Goal: Task Accomplishment & Management: Manage account settings

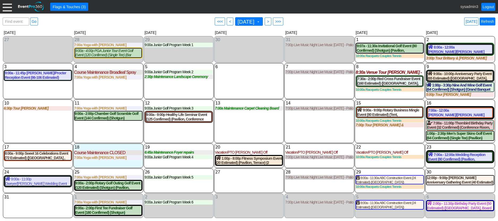
click at [490, 23] on link "Refresh" at bounding box center [488, 22] width 16 height 8
click at [66, 20] on div "Find event: enter title Go ● <<< ● < August 2025 ▼ ● > ● >>> Today Refresh" at bounding box center [249, 21] width 493 height 11
click at [7, 6] on div at bounding box center [7, 6] width 9 height 9
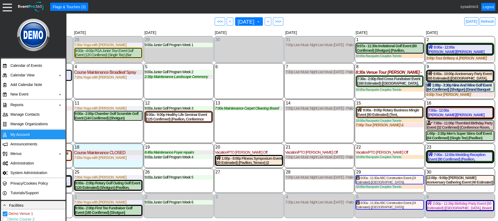
click at [20, 136] on td "My Account" at bounding box center [32, 135] width 48 height 10
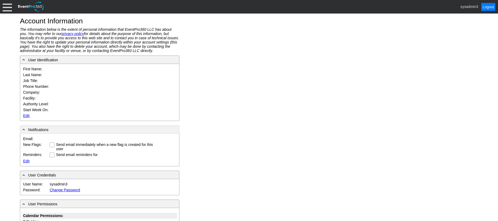
type input "System"
type input "Administrator"
type input "System Administrator"
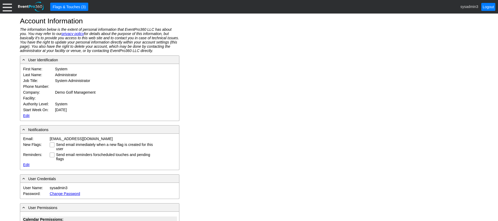
click at [27, 114] on link "Edit" at bounding box center [26, 116] width 6 height 4
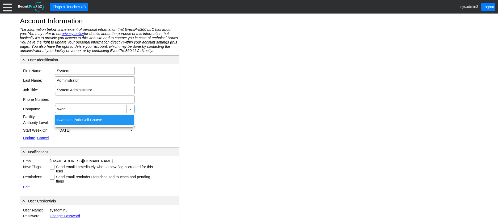
click at [70, 118] on div "Swen son Park Golf Course" at bounding box center [94, 120] width 79 height 10
type input "Swenson Park Golf Course"
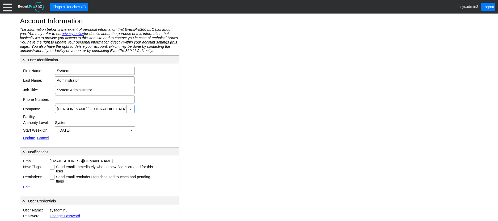
click at [29, 139] on link "Update" at bounding box center [29, 138] width 12 height 4
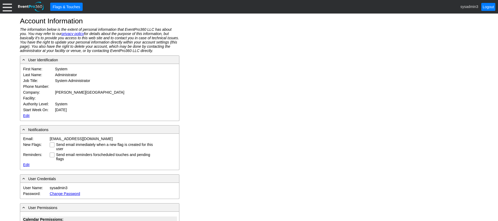
click at [9, 6] on div at bounding box center [7, 6] width 9 height 9
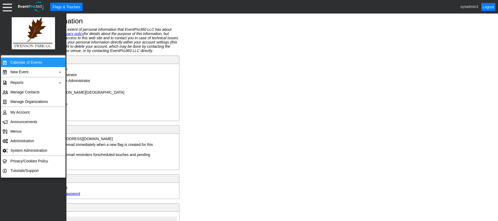
click at [22, 60] on td "Calendar of Events" at bounding box center [32, 63] width 48 height 10
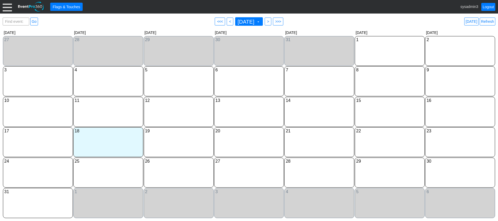
click at [11, 7] on div at bounding box center [7, 6] width 9 height 9
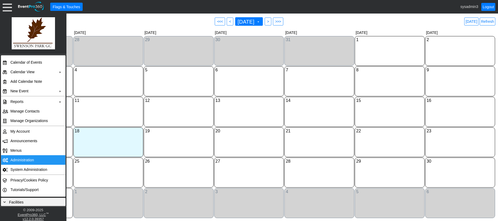
click at [22, 161] on td "Administration" at bounding box center [32, 161] width 48 height 10
click at [489, 22] on link "Refresh" at bounding box center [488, 22] width 16 height 8
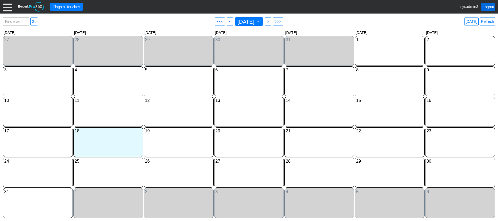
click at [489, 6] on link "Logout" at bounding box center [488, 7] width 14 height 8
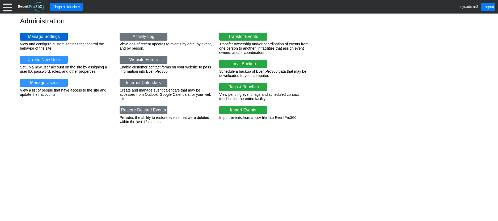
click at [50, 39] on link "Manage Settings" at bounding box center [44, 37] width 48 height 8
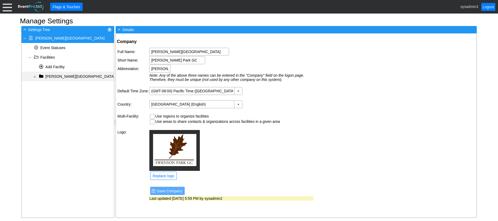
click at [35, 76] on span at bounding box center [35, 77] width 4 height 4
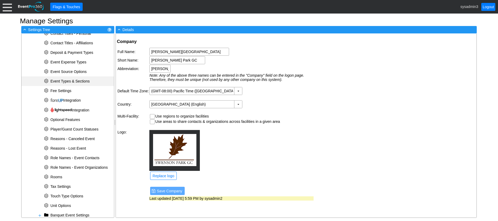
scroll to position [148, 0]
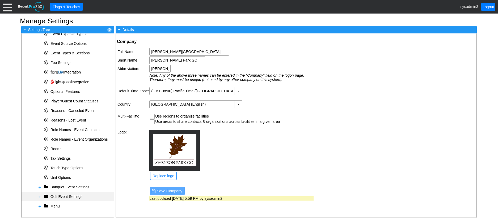
click at [39, 196] on span at bounding box center [40, 197] width 4 height 4
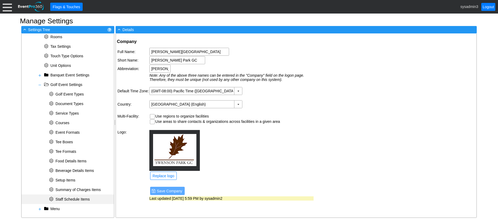
scroll to position [263, 0]
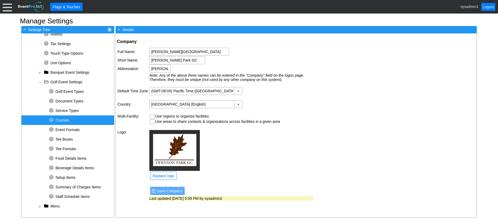
click at [64, 120] on span "Courses" at bounding box center [63, 120] width 14 height 4
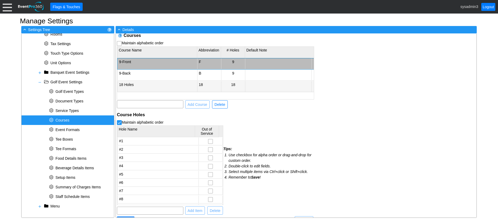
scroll to position [0, 0]
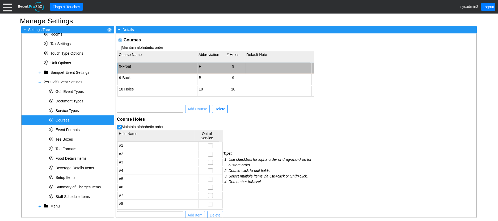
click at [137, 67] on td "9-Front" at bounding box center [158, 68] width 80 height 11
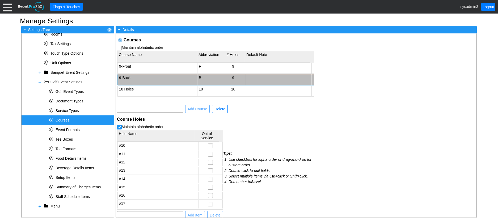
click at [159, 80] on td "9-Back" at bounding box center [158, 79] width 80 height 11
click at [157, 93] on td "18 Holes" at bounding box center [158, 91] width 80 height 11
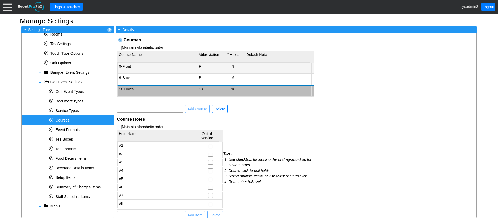
checkbox input "true"
click at [133, 66] on td "9-Front" at bounding box center [158, 68] width 80 height 11
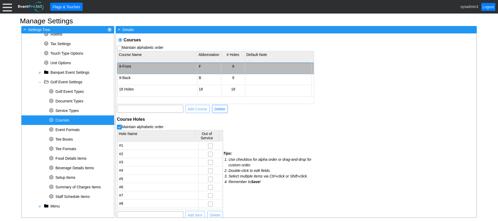
click at [133, 66] on td "9-Front" at bounding box center [158, 68] width 80 height 11
type input "9-Front-Oak Course"
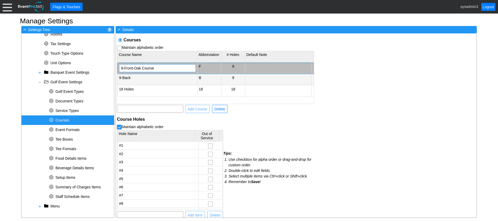
click at [148, 77] on td "9-Back" at bounding box center [158, 79] width 80 height 11
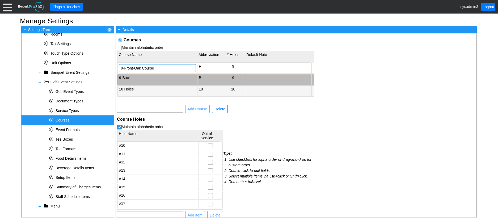
checkbox input "false"
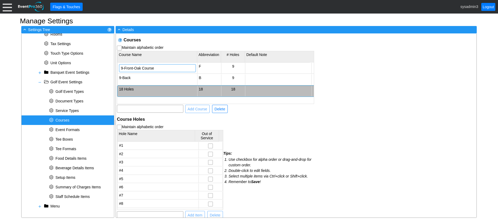
click at [143, 91] on td "18 Holes" at bounding box center [158, 91] width 80 height 11
type input "9-Front-Oak Course"
click at [378, 92] on div "Courses Maintain alphabetic order Course Name Abbreviation # Holes Default Note…" at bounding box center [296, 125] width 361 height 185
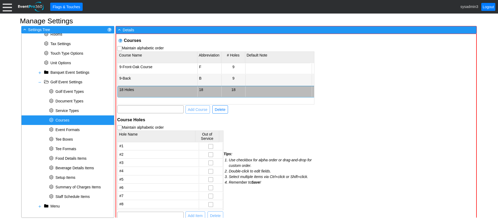
checkbox input "true"
click at [145, 78] on td "9-Back" at bounding box center [158, 80] width 80 height 11
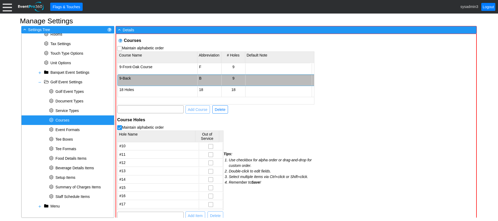
click at [145, 78] on td "9-Back" at bounding box center [158, 80] width 80 height 11
type input "9-Back-Oak Course"
click at [358, 75] on div "Courses Maintain alphabetic order Course Name Abbreviation # Holes Default Note…" at bounding box center [296, 126] width 361 height 185
checkbox input "false"
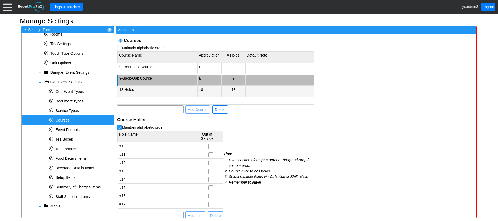
click at [153, 91] on td "18 Holes" at bounding box center [158, 91] width 80 height 11
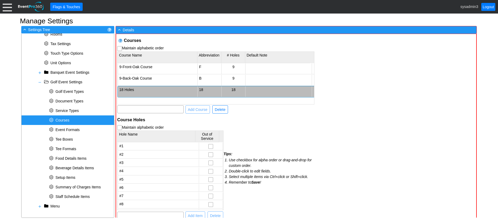
click at [153, 91] on td "18 Holes" at bounding box center [158, 91] width 80 height 11
type input "18 Holes-Oak Course"
click at [340, 65] on div "Courses Maintain alphabetic order Course Name Abbreviation # Holes Default Note…" at bounding box center [296, 126] width 361 height 185
click at [200, 109] on span "Add Course" at bounding box center [198, 109] width 22 height 5
click at [274, 126] on div "Courses Maintain alphabetic order Course Name Abbreviation # Holes Default Note…" at bounding box center [215, 133] width 199 height 198
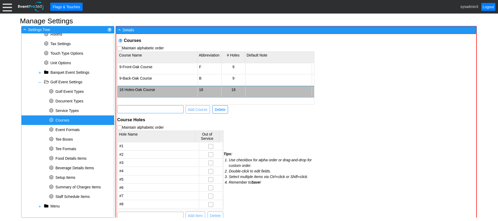
click at [143, 108] on input "text" at bounding box center [150, 109] width 63 height 7
type input "9 Holes-Magnolia Course"
click at [195, 111] on span "Add Course" at bounding box center [198, 109] width 22 height 5
checkbox input "false"
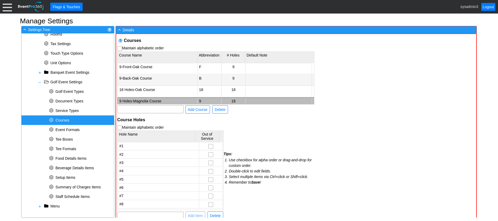
scroll to position [9, 0]
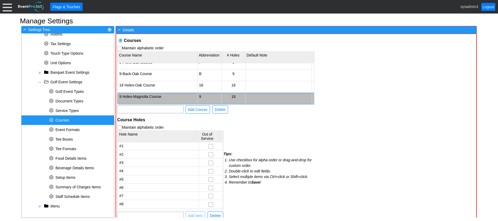
click at [236, 94] on td "18" at bounding box center [233, 98] width 24 height 11
click at [240, 95] on td "▼" at bounding box center [240, 98] width 7 height 7
click at [229, 105] on td "9" at bounding box center [233, 106] width 21 height 10
click at [316, 131] on div "Courses Maintain alphabetic order Course Name Abbreviation # Holes Default Note…" at bounding box center [296, 126] width 361 height 185
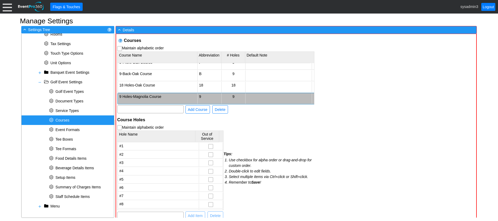
click at [156, 93] on td "9 Holes-Magnolia Course" at bounding box center [158, 98] width 80 height 11
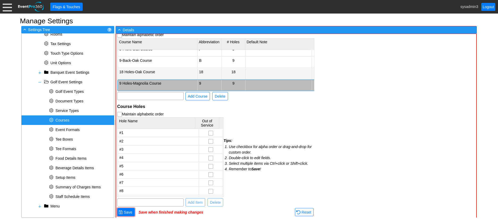
click at [145, 69] on td "18 Holes-Oak Course" at bounding box center [158, 74] width 80 height 11
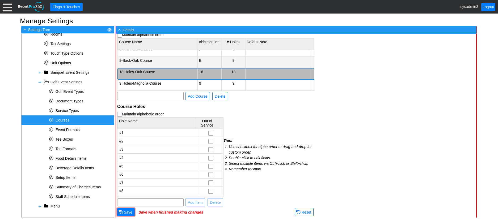
click at [151, 58] on td "9-Back-Oak Course" at bounding box center [158, 62] width 80 height 11
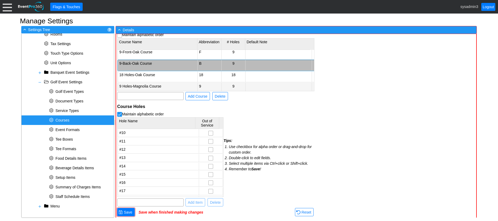
scroll to position [0, 0]
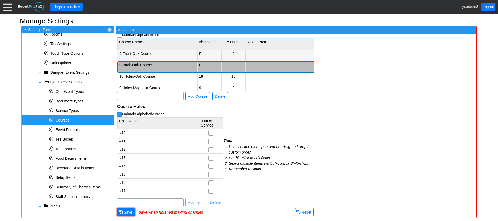
click at [154, 55] on td "9-Front-Oak Course" at bounding box center [158, 55] width 80 height 11
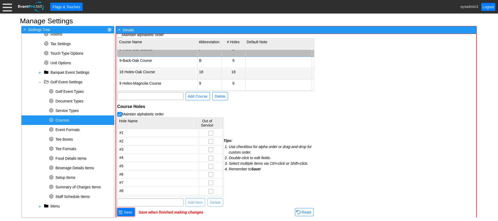
scroll to position [9, 0]
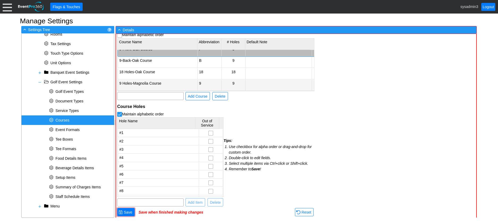
click at [154, 80] on td "9 Holes-Magnolia Course" at bounding box center [158, 85] width 80 height 11
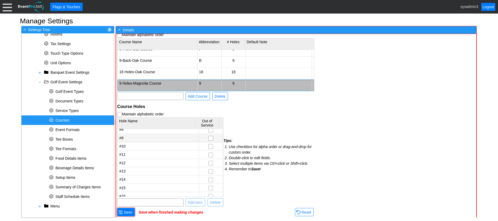
scroll to position [53, 0]
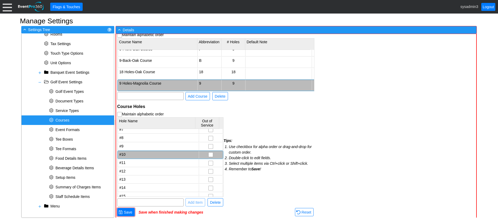
click at [146, 155] on td "#10" at bounding box center [158, 155] width 81 height 8
click at [212, 202] on span "Delete" at bounding box center [215, 202] width 13 height 5
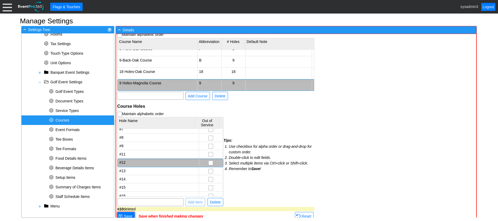
click at [149, 162] on td "#12" at bounding box center [158, 163] width 81 height 8
click at [214, 202] on span "Delete" at bounding box center [215, 202] width 13 height 5
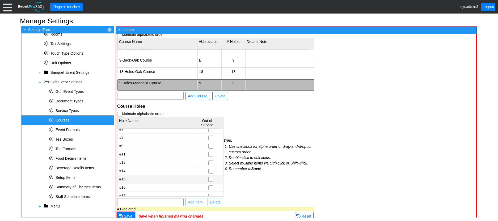
click at [156, 177] on td "#15" at bounding box center [158, 180] width 81 height 8
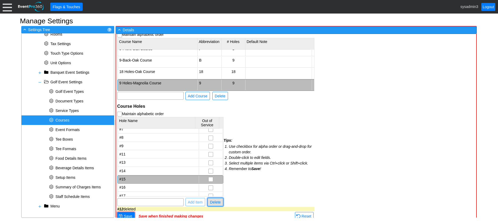
click at [214, 203] on span "Delete" at bounding box center [215, 202] width 13 height 5
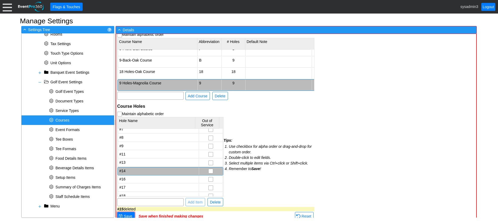
click at [163, 174] on td "#14" at bounding box center [158, 172] width 81 height 8
click at [216, 201] on span "Delete" at bounding box center [215, 202] width 13 height 5
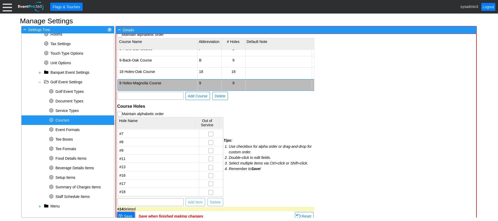
scroll to position [49, 0]
click at [161, 166] on td "#13" at bounding box center [158, 168] width 81 height 8
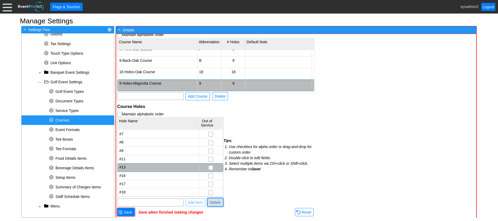
click at [214, 200] on span "Delete" at bounding box center [215, 202] width 13 height 5
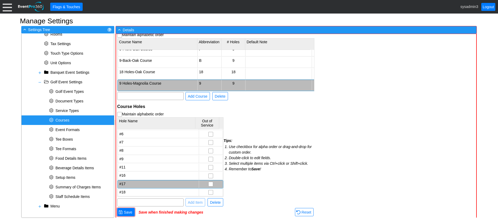
click at [160, 181] on td "#17" at bounding box center [158, 185] width 81 height 8
click at [214, 203] on span "Delete" at bounding box center [215, 202] width 13 height 5
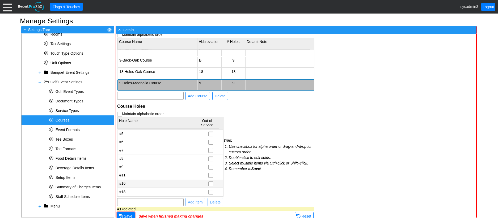
click at [174, 186] on td "#16" at bounding box center [158, 184] width 81 height 8
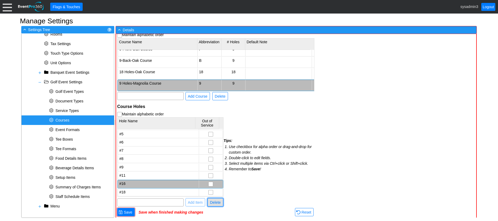
click at [216, 204] on span "Delete" at bounding box center [215, 202] width 13 height 5
click at [171, 185] on td "#11" at bounding box center [158, 185] width 81 height 8
click at [217, 203] on span "Delete" at bounding box center [215, 202] width 13 height 5
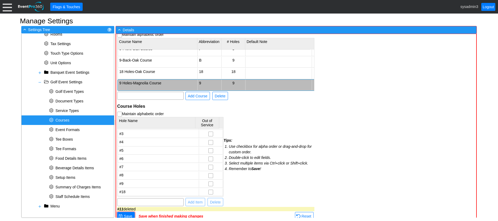
scroll to position [16, 0]
click at [163, 191] on td "#18" at bounding box center [158, 193] width 81 height 8
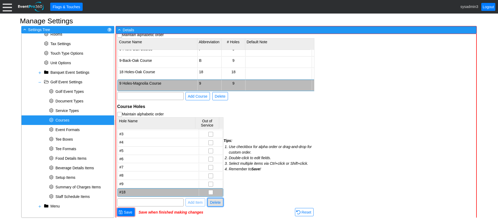
click at [217, 205] on span "Delete" at bounding box center [215, 202] width 13 height 5
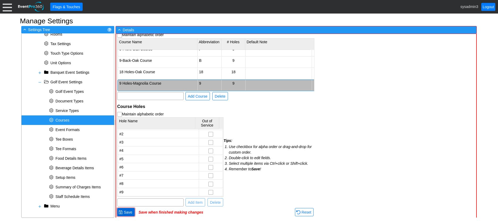
click at [128, 215] on span "● Save" at bounding box center [126, 212] width 18 height 8
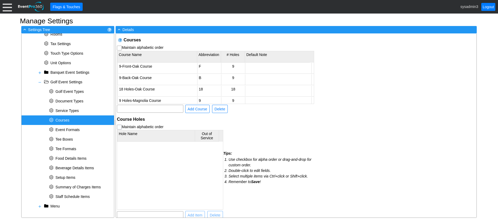
checkbox input "true"
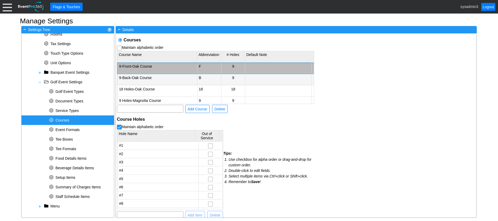
scroll to position [9, 0]
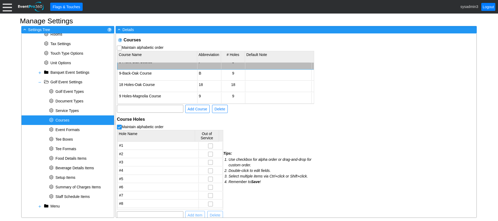
click at [304, 118] on h2 "Course Holes" at bounding box center [215, 120] width 197 height 6
click at [39, 82] on span at bounding box center [40, 82] width 4 height 4
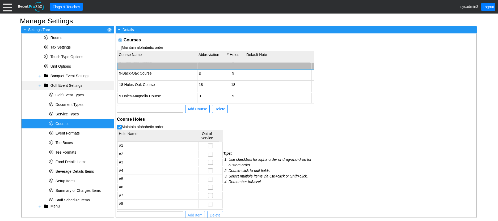
scroll to position [148, 0]
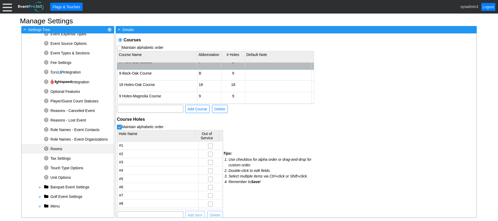
click at [57, 148] on span "Rooms" at bounding box center [57, 149] width 12 height 4
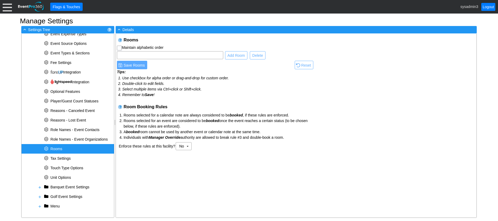
checkbox input "true"
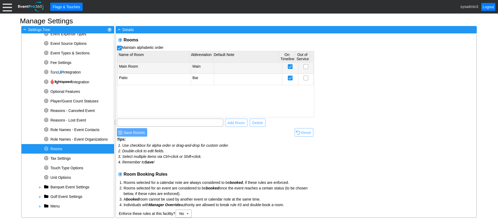
click at [148, 67] on td "Main Room" at bounding box center [154, 68] width 73 height 11
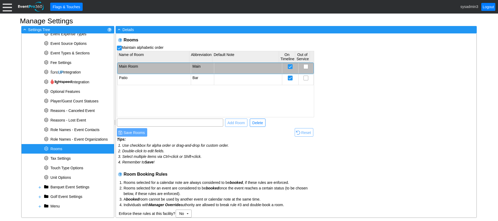
click at [148, 67] on td "Main Room" at bounding box center [154, 68] width 73 height 11
type input "M"
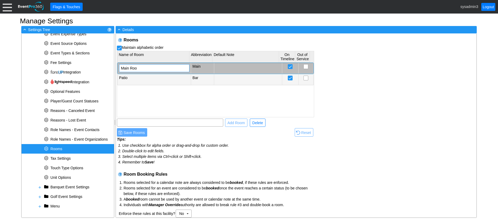
type input "Main Room"
click at [149, 93] on div "Main Room Main Patio Bar" at bounding box center [215, 90] width 197 height 54
click at [135, 80] on td "Patio" at bounding box center [154, 79] width 73 height 11
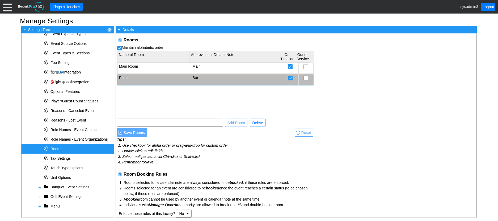
click at [135, 80] on td "Patio" at bounding box center [154, 79] width 73 height 11
click at [121, 77] on input "Patio" at bounding box center [154, 79] width 67 height 7
type input "Outdoor Patio"
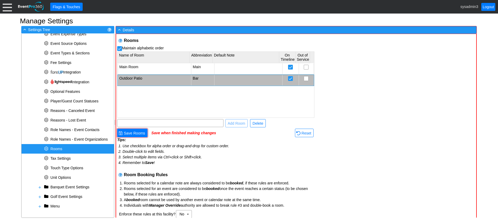
click at [368, 94] on div "Rooms Maintain alphabetic order Name of Room Abbreviation Default Note On Timel…" at bounding box center [296, 126] width 361 height 185
click at [195, 78] on td "Bar" at bounding box center [202, 80] width 23 height 11
type input "B"
type input "Patio"
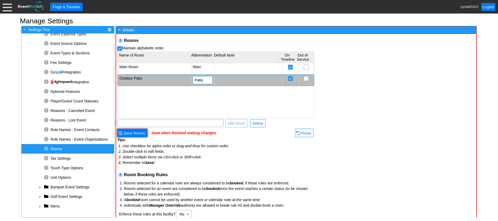
click at [365, 87] on div "Rooms Maintain alphabetic order Name of Room Abbreviation Default Note On Timel…" at bounding box center [296, 126] width 361 height 185
click at [156, 122] on input "text" at bounding box center [170, 123] width 103 height 7
type input "Fox Den"
click at [233, 123] on span "Add Room" at bounding box center [237, 123] width 20 height 5
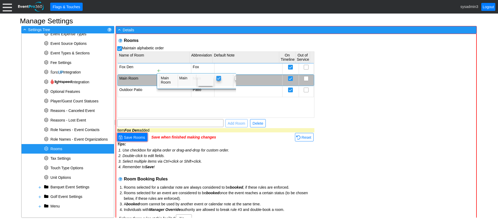
checkbox input "false"
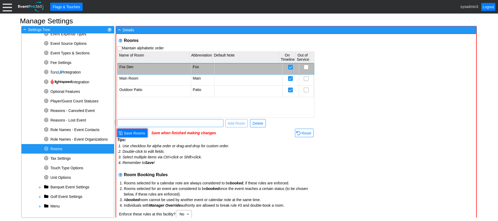
click at [158, 123] on input "text" at bounding box center [170, 123] width 103 height 7
type input "Range"
click at [237, 124] on span "Add Room" at bounding box center [237, 123] width 20 height 5
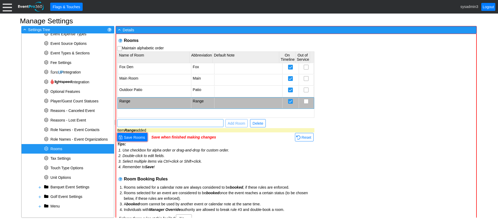
click at [155, 124] on input "text" at bounding box center [170, 123] width 103 height 7
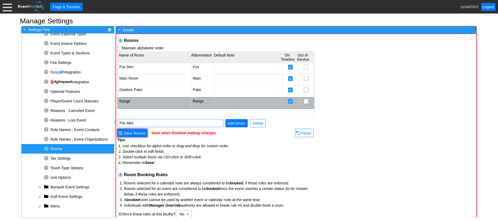
type input "The Mini"
click at [233, 122] on span "Add Room" at bounding box center [237, 123] width 20 height 5
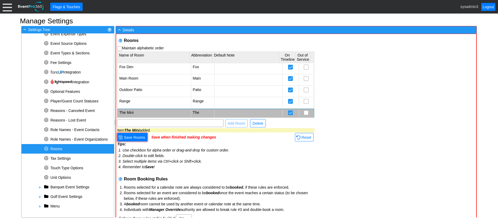
scroll to position [3, 0]
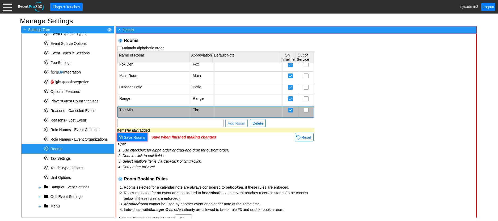
click at [197, 109] on td "The" at bounding box center [202, 112] width 23 height 11
click at [197, 108] on td "The" at bounding box center [202, 112] width 23 height 11
type input "TheMini"
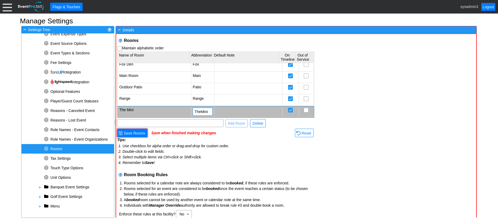
click at [356, 105] on div "Rooms Maintain alphabetic order Name of Room Abbreviation Default Note On Timel…" at bounding box center [296, 126] width 361 height 185
click at [197, 109] on td "TheMini" at bounding box center [202, 112] width 23 height 11
click at [199, 111] on input "TheMini" at bounding box center [203, 111] width 16 height 7
type input "Mini"
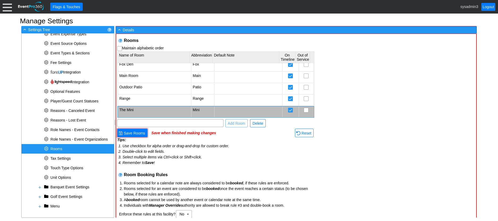
click at [381, 100] on div "Rooms Maintain alphabetic order Name of Room Abbreviation Default Note On Timel…" at bounding box center [296, 126] width 361 height 185
click at [140, 131] on span "Save Rooms" at bounding box center [134, 133] width 23 height 5
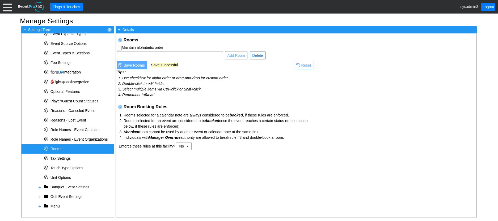
checkbox input "true"
